Goal: Information Seeking & Learning: Understand process/instructions

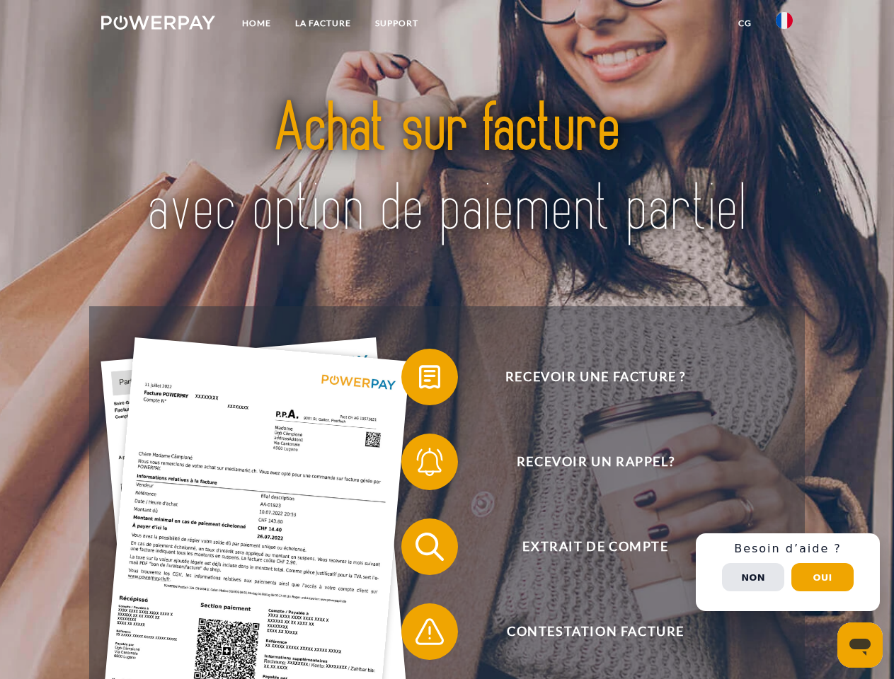
click at [158, 25] on img at bounding box center [158, 23] width 114 height 14
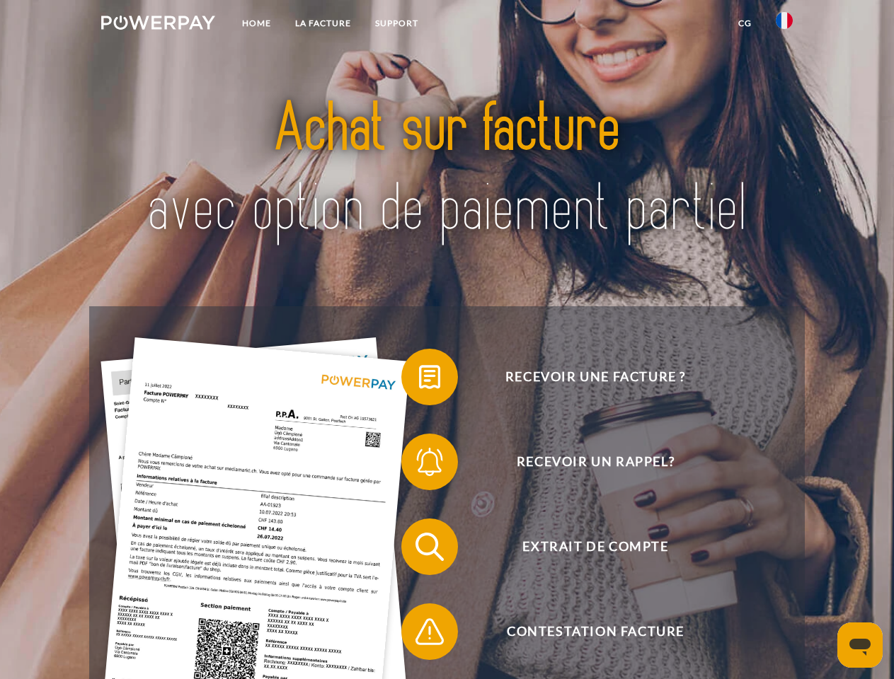
click at [784, 25] on img at bounding box center [783, 20] width 17 height 17
click at [744, 23] on link "CG" at bounding box center [744, 23] width 37 height 25
click at [419, 380] on span at bounding box center [408, 377] width 71 height 71
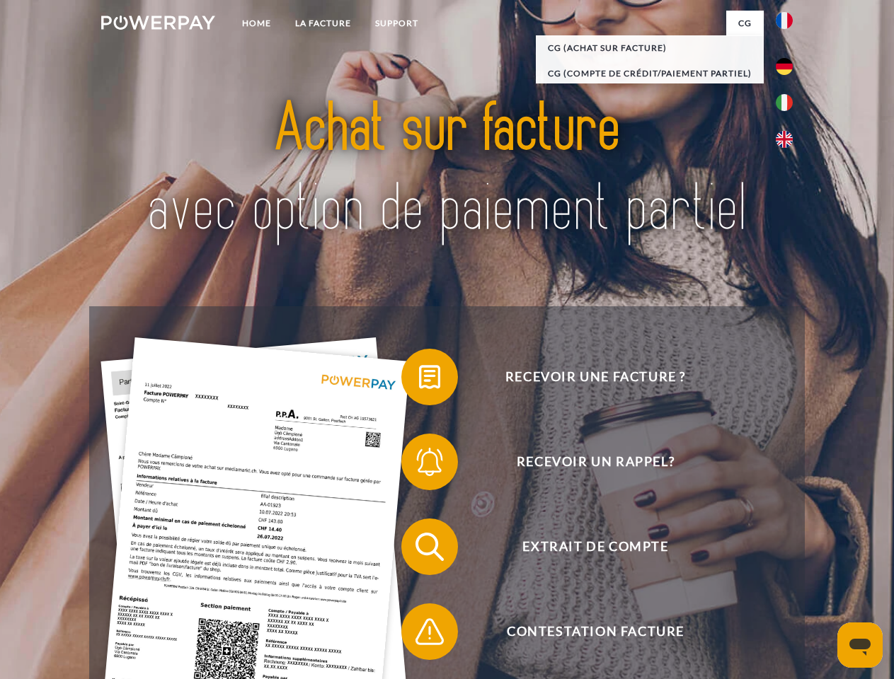
click at [419, 465] on div "Recevoir une facture ? Recevoir un rappel? Extrait de compte retour" at bounding box center [446, 589] width 715 height 566
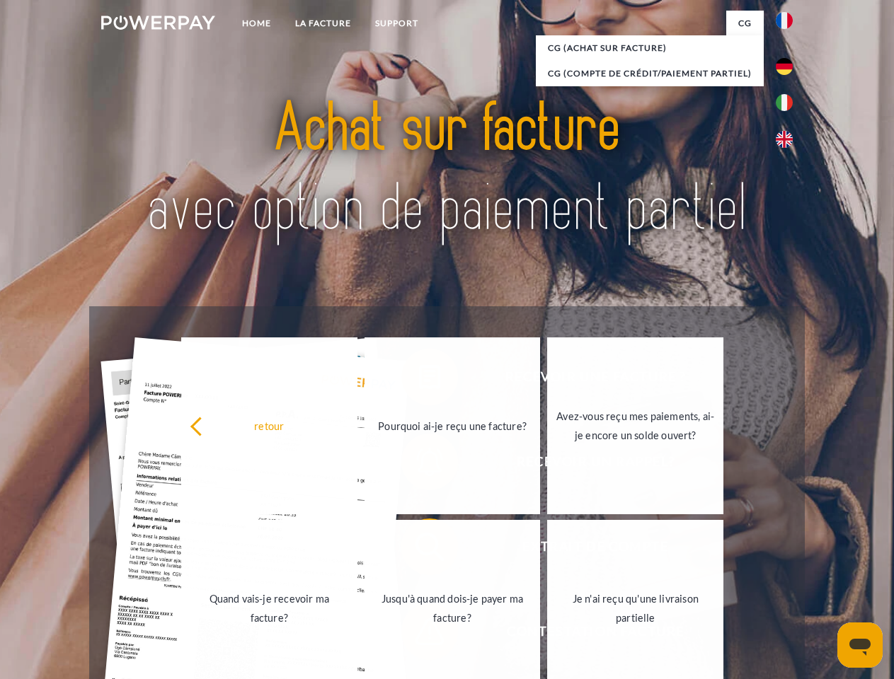
click at [419, 550] on link "Jusqu'à quand dois-je payer ma facture?" at bounding box center [452, 608] width 176 height 177
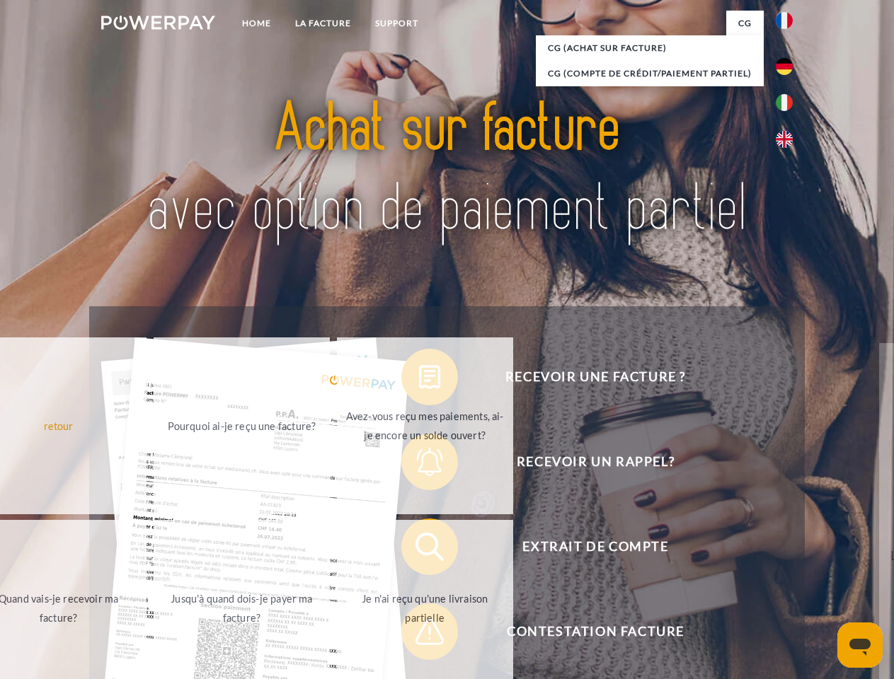
click at [419, 635] on span at bounding box center [408, 631] width 71 height 71
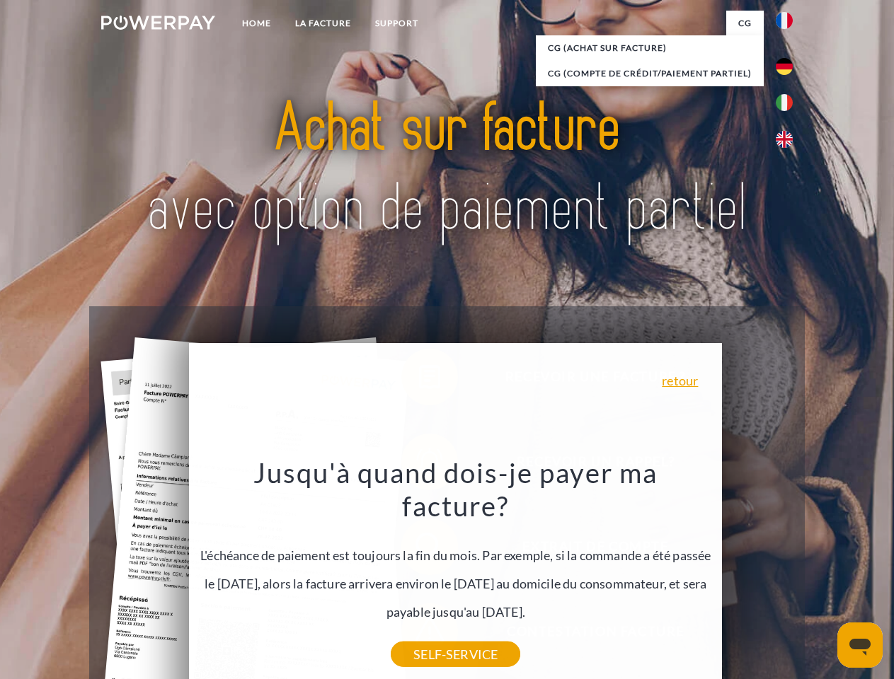
click at [787, 572] on div "Recevoir une facture ? Recevoir un rappel? Extrait de compte retour" at bounding box center [446, 589] width 715 height 566
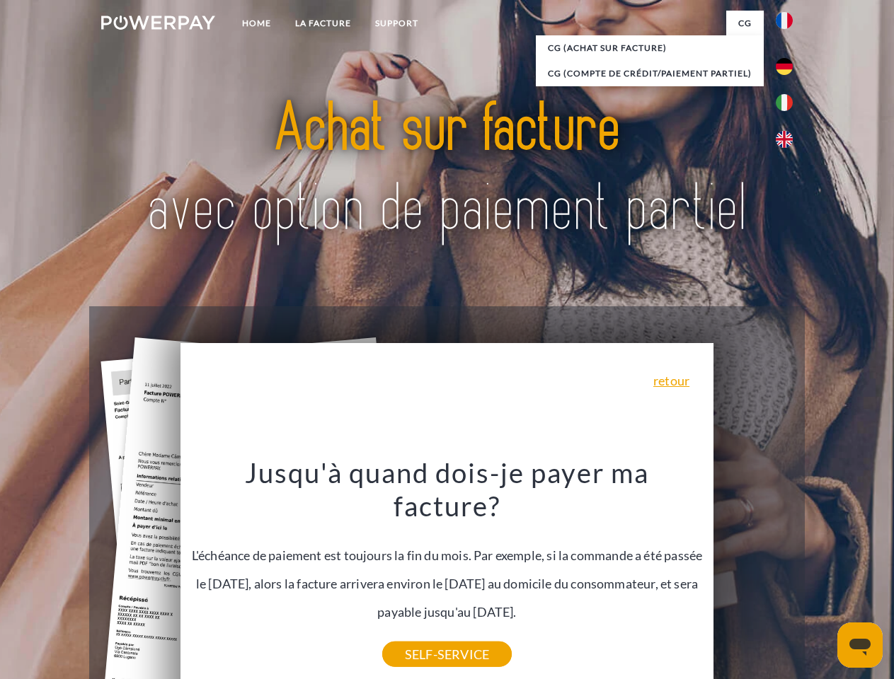
click at [753, 575] on span "Extrait de compte" at bounding box center [595, 547] width 347 height 57
click at [822, 577] on header "Home LA FACTURE Support" at bounding box center [447, 488] width 894 height 977
